Goal: Transaction & Acquisition: Download file/media

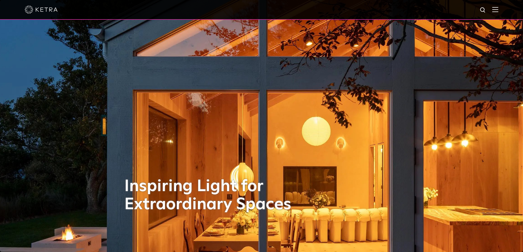
click at [505, 7] on div at bounding box center [261, 10] width 523 height 20
click at [498, 9] on img at bounding box center [495, 9] width 6 height 5
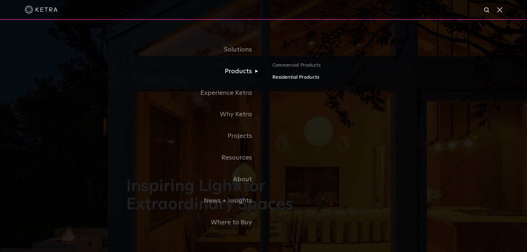
click at [283, 75] on link "Residential Products" at bounding box center [336, 78] width 128 height 8
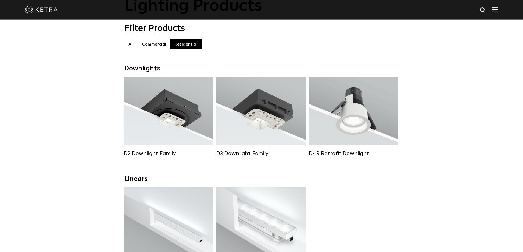
scroll to position [55, 0]
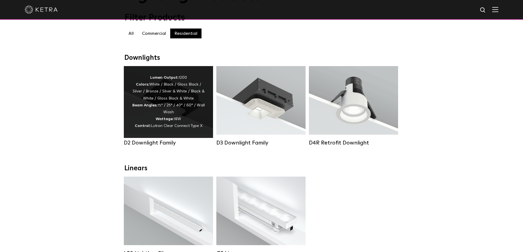
click at [183, 105] on div "Lumen Output: 1200 Colors: White / Black / Gloss Black / Silver / Bronze / Silv…" at bounding box center [168, 101] width 73 height 55
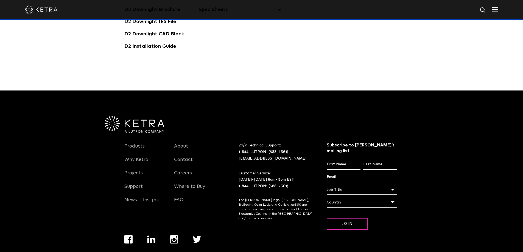
scroll to position [1553, 0]
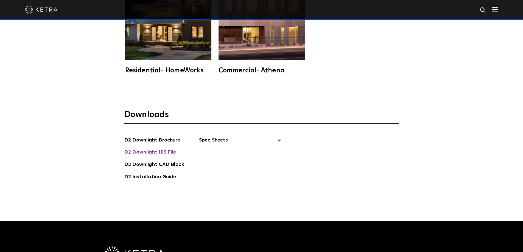
click at [166, 149] on link "D2 Downlight IES File" at bounding box center [150, 153] width 52 height 9
click at [454, 137] on div "Downloads D2 Downlight Brochure D2 Downlight IES File D2 [GEOGRAPHIC_DATA] D2 I…" at bounding box center [261, 157] width 523 height 130
